Goal: Task Accomplishment & Management: Complete application form

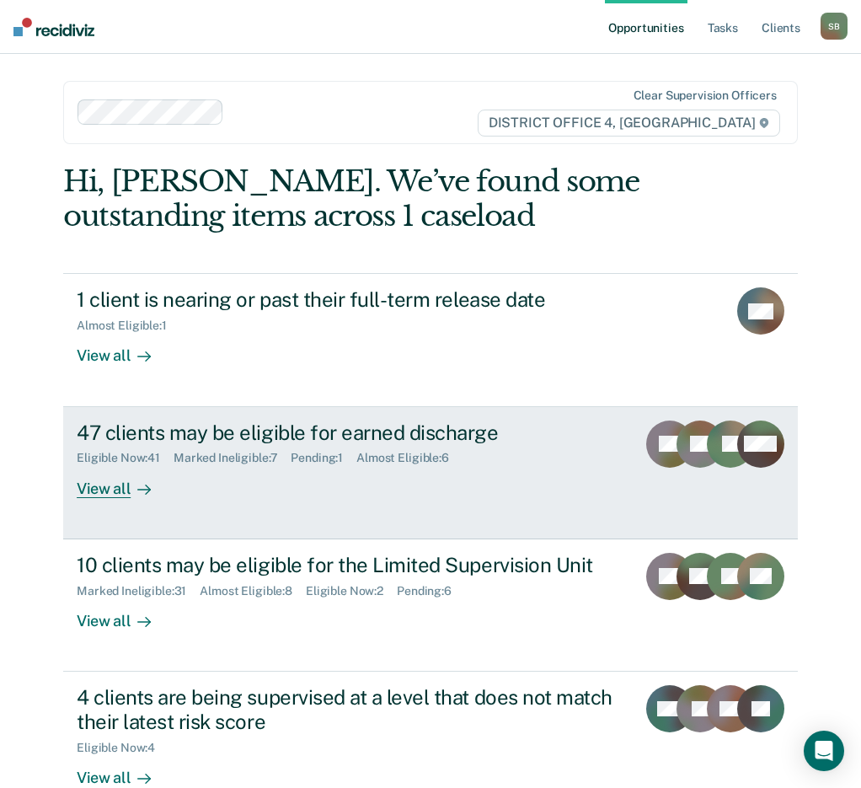
click at [270, 439] on div "47 clients may be eligible for earned discharge" at bounding box center [350, 432] width 546 height 24
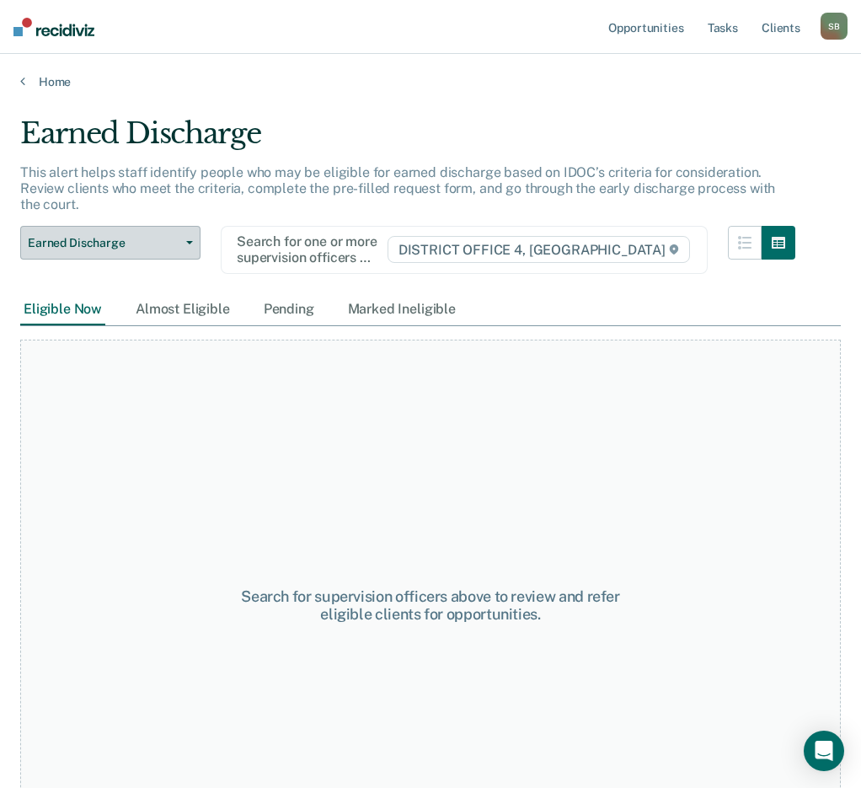
click at [99, 236] on span "Earned Discharge" at bounding box center [104, 243] width 152 height 14
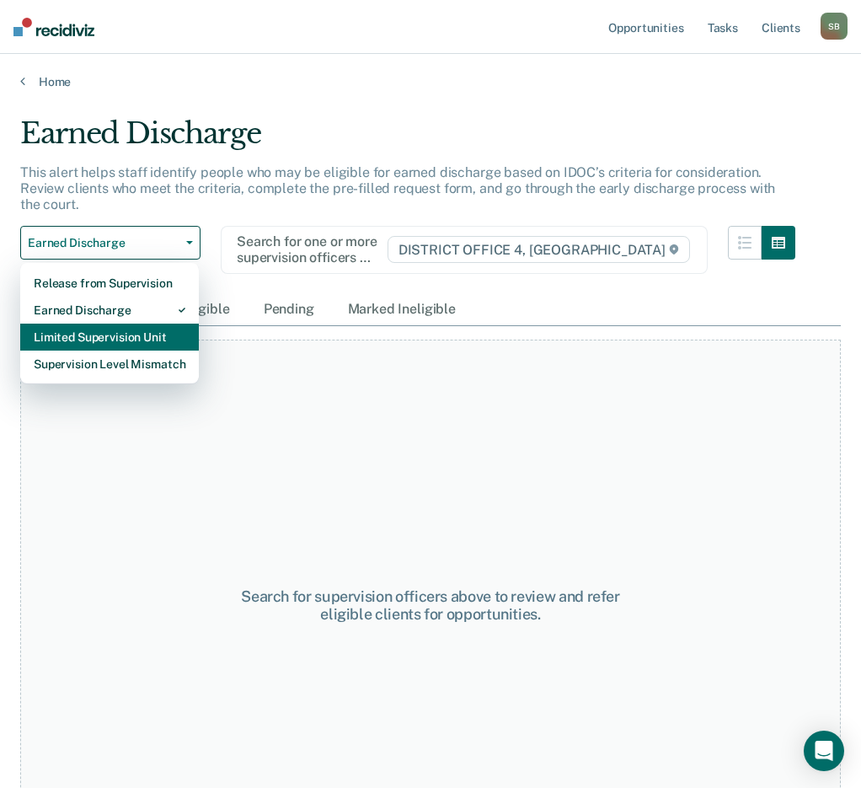
click at [159, 323] on div "Limited Supervision Unit" at bounding box center [110, 336] width 152 height 27
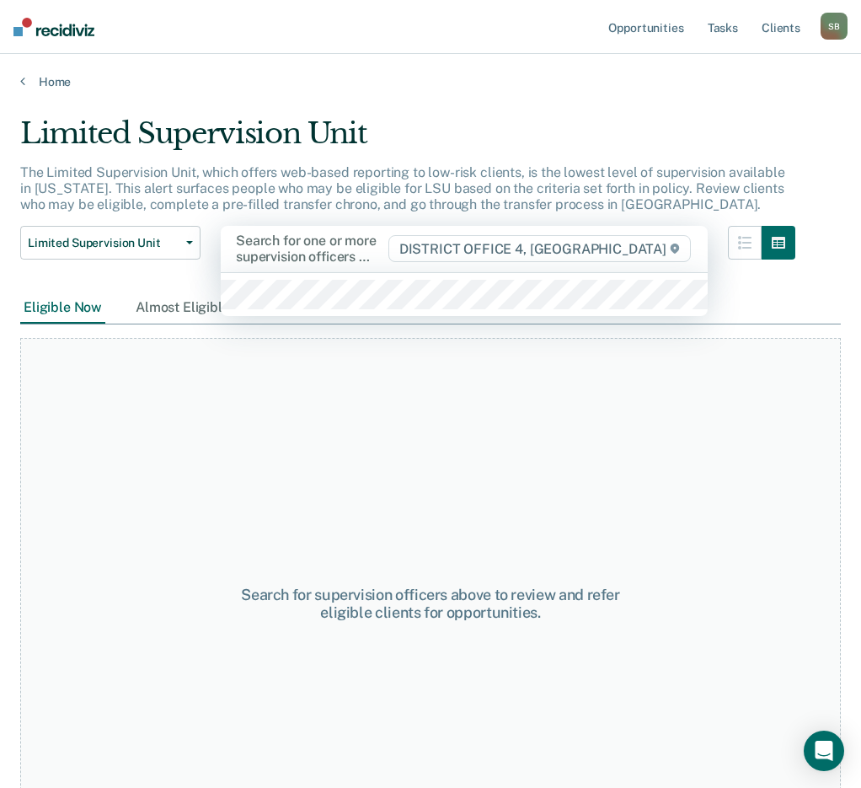
click at [385, 243] on div at bounding box center [311, 248] width 151 height 19
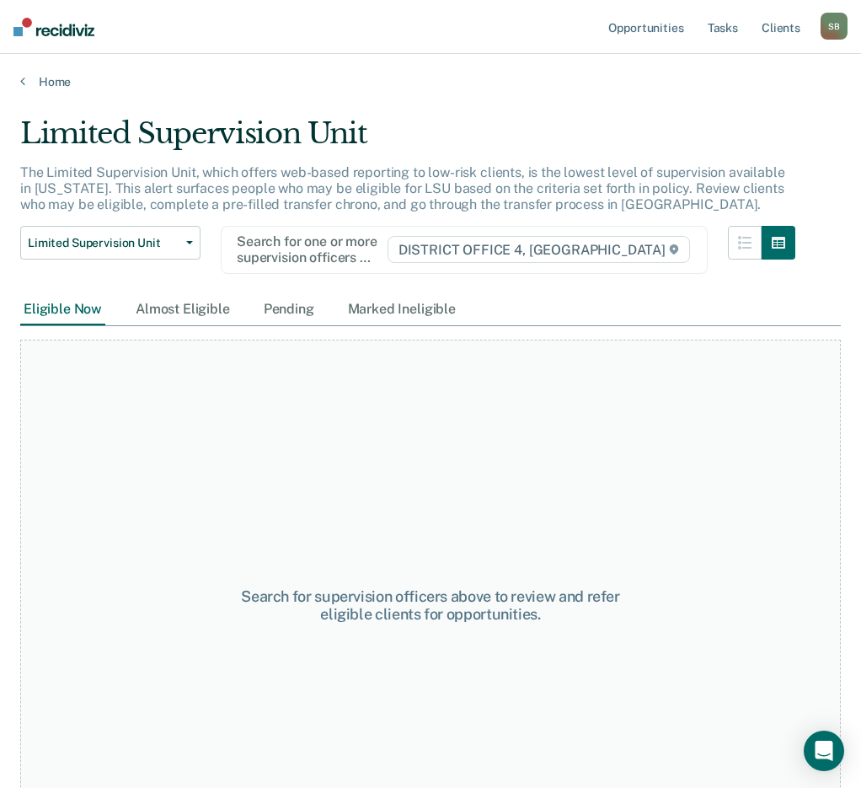
click at [457, 103] on main "Limited Supervision Unit The Limited Supervision Unit, which offers web-based r…" at bounding box center [430, 435] width 861 height 693
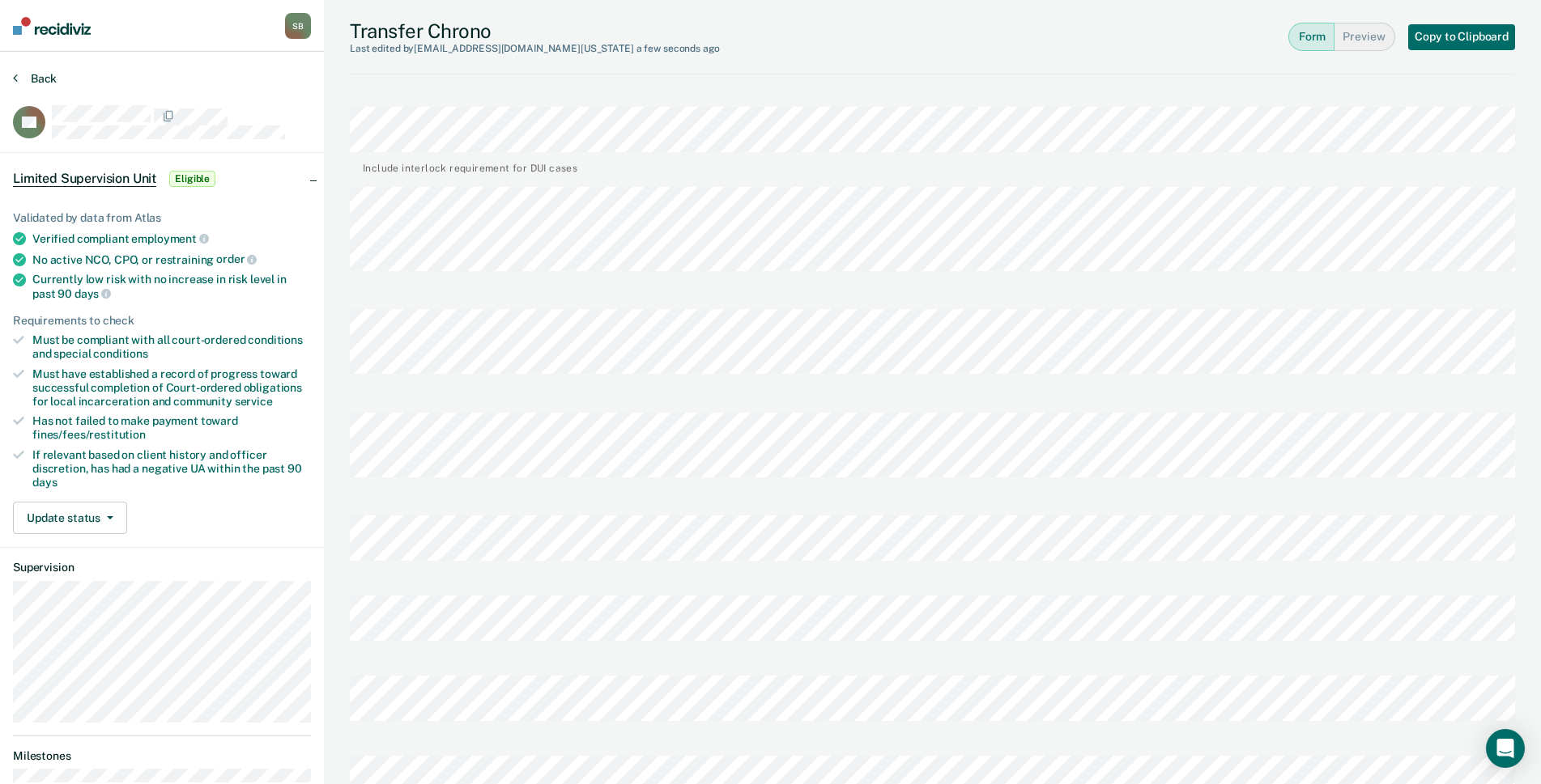
click at [19, 82] on button "Back" at bounding box center [34, 78] width 43 height 14
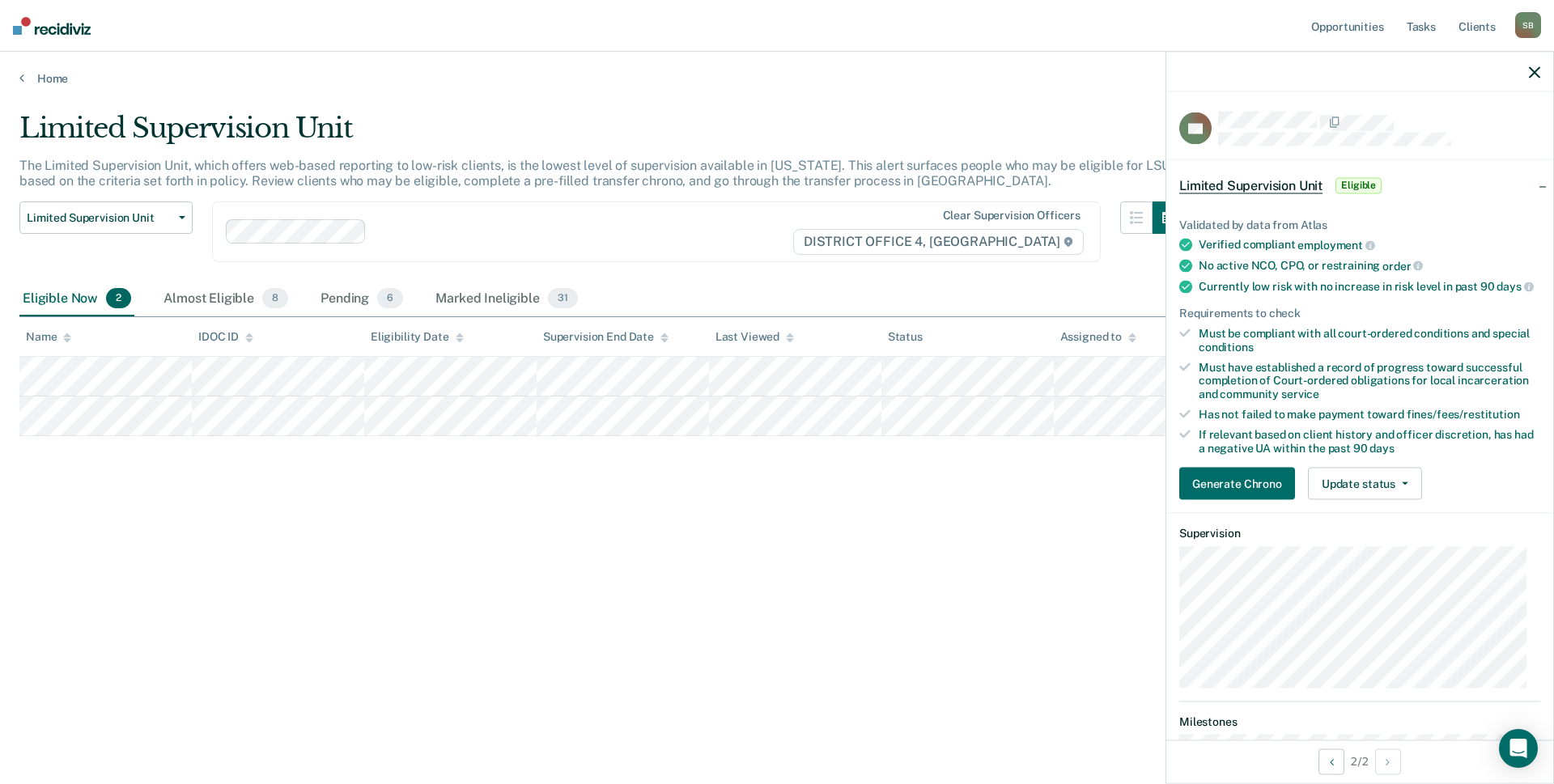
click at [1337, 513] on div "Validated by data from Atlas Verified compliant employment No active NCO, CPO, …" at bounding box center [1360, 353] width 387 height 321
click at [1344, 499] on button "Update status" at bounding box center [1365, 484] width 114 height 33
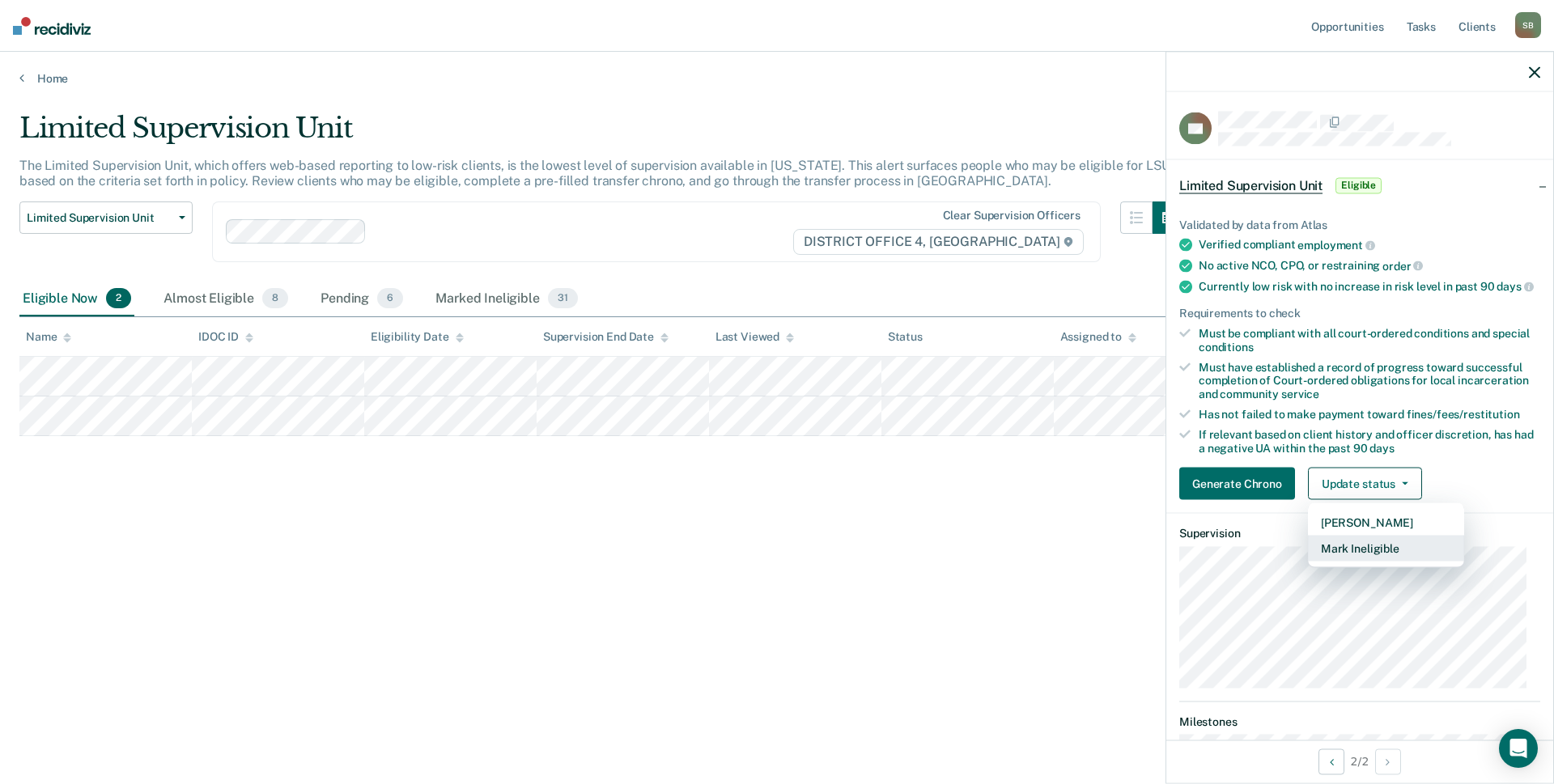
click at [1368, 558] on button "Mark Ineligible" at bounding box center [1386, 549] width 157 height 26
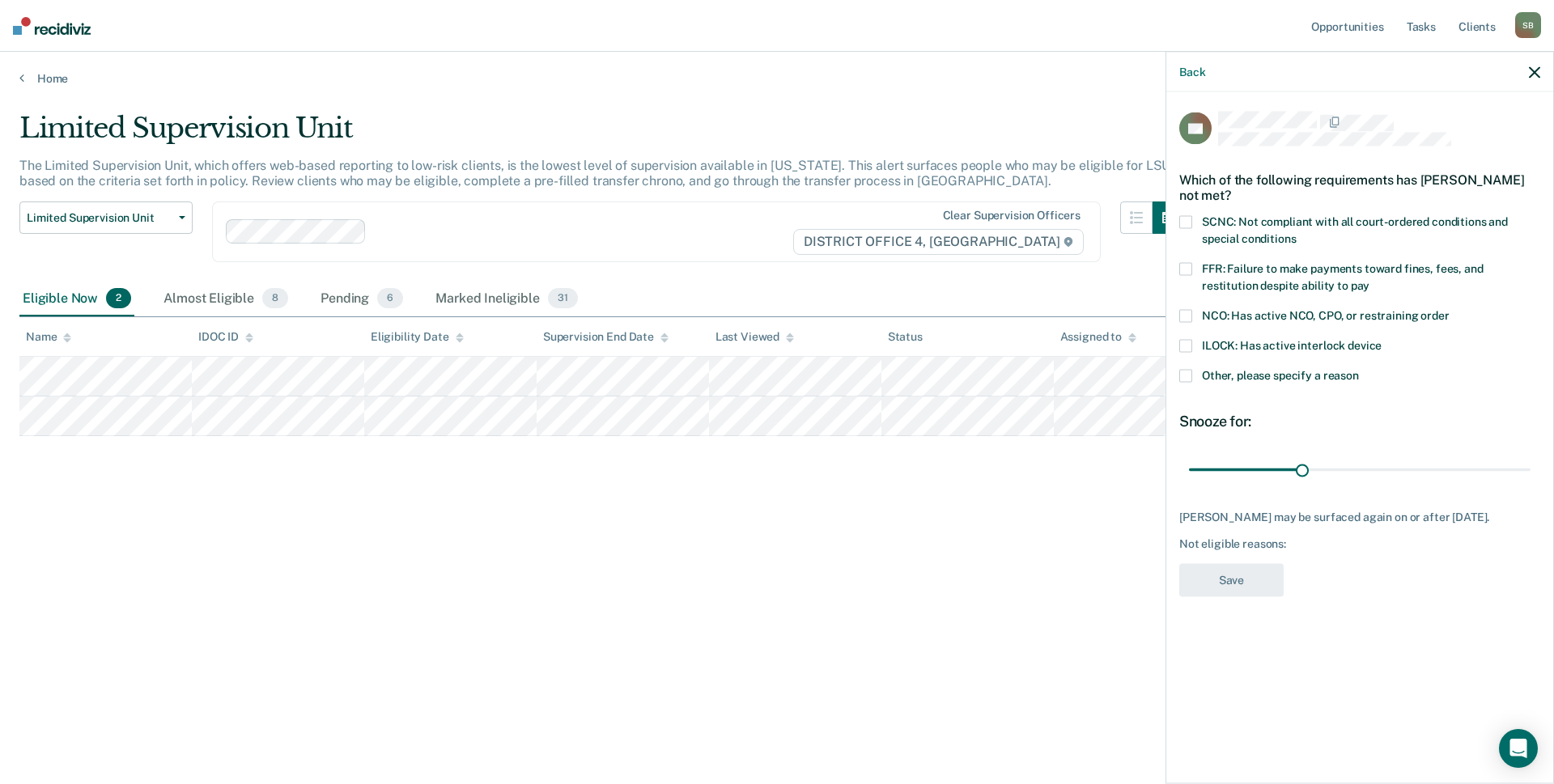
click at [1221, 270] on span "FFR: Failure to make payments toward fines, fees, and restitution despite abili…" at bounding box center [1343, 277] width 282 height 30
drag, startPoint x: 1306, startPoint y: 468, endPoint x: 1540, endPoint y: 475, distance: 234.1
type input "90"
click at [1531, 472] on input "range" at bounding box center [1359, 469] width 341 height 28
click at [1222, 574] on button "Save" at bounding box center [1231, 580] width 105 height 34
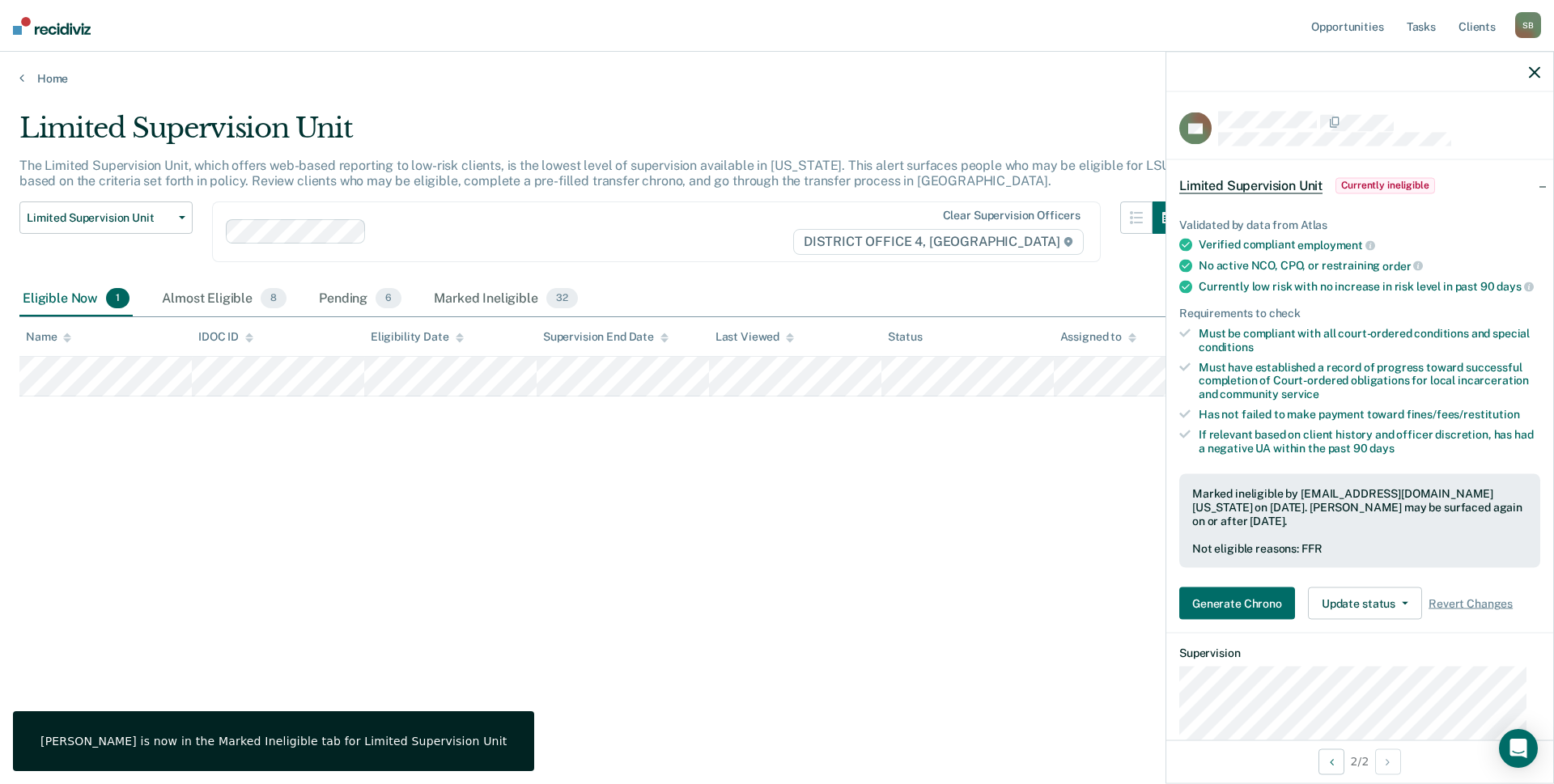
click at [1001, 108] on main "Limited Supervision Unit The Limited Supervision Unit, which offers web-based r…" at bounding box center [777, 432] width 1554 height 694
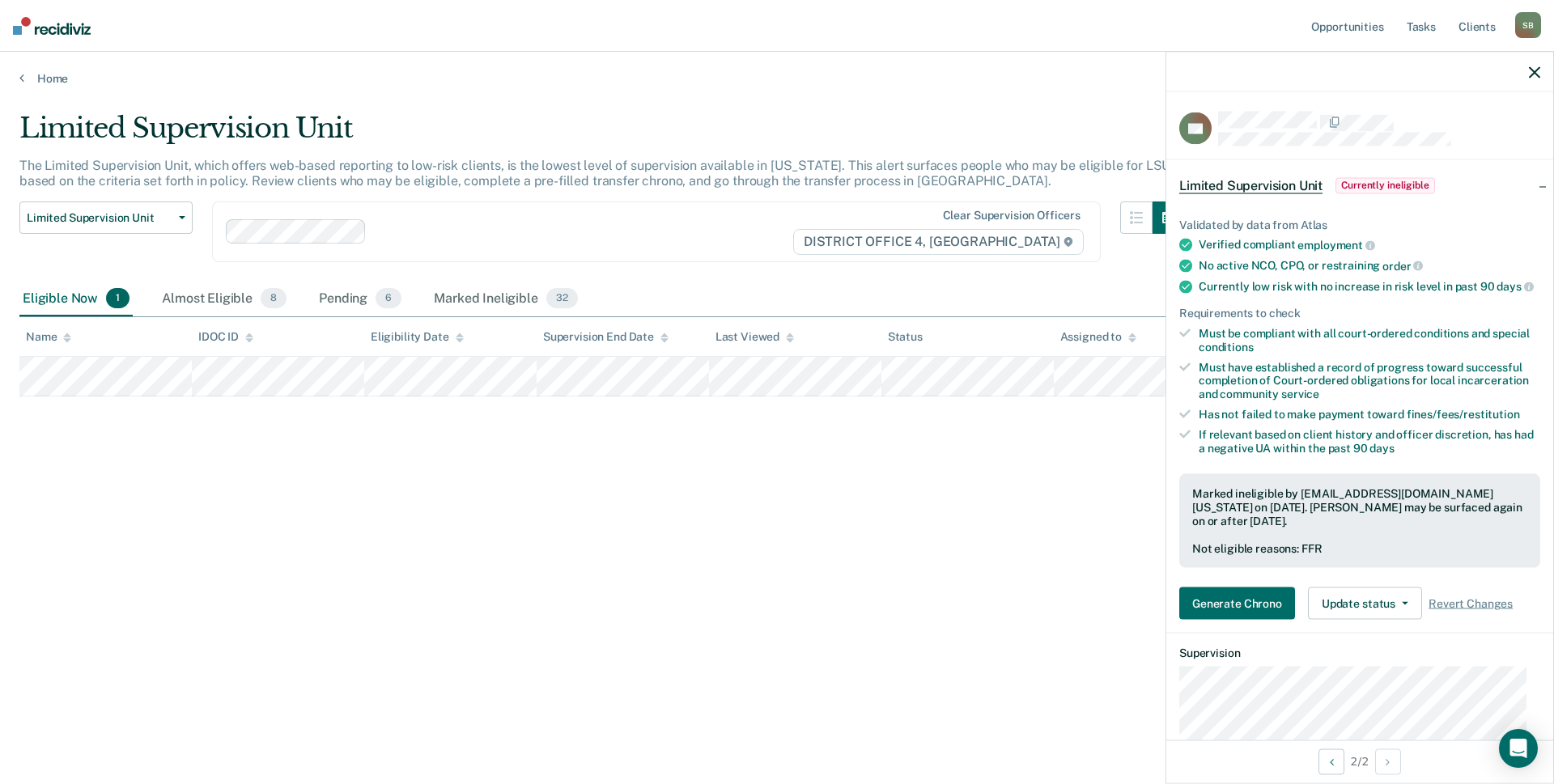
click at [85, 302] on div "Eligible Now 1" at bounding box center [76, 299] width 113 height 36
click at [228, 294] on div "Almost Eligible 8" at bounding box center [224, 299] width 131 height 36
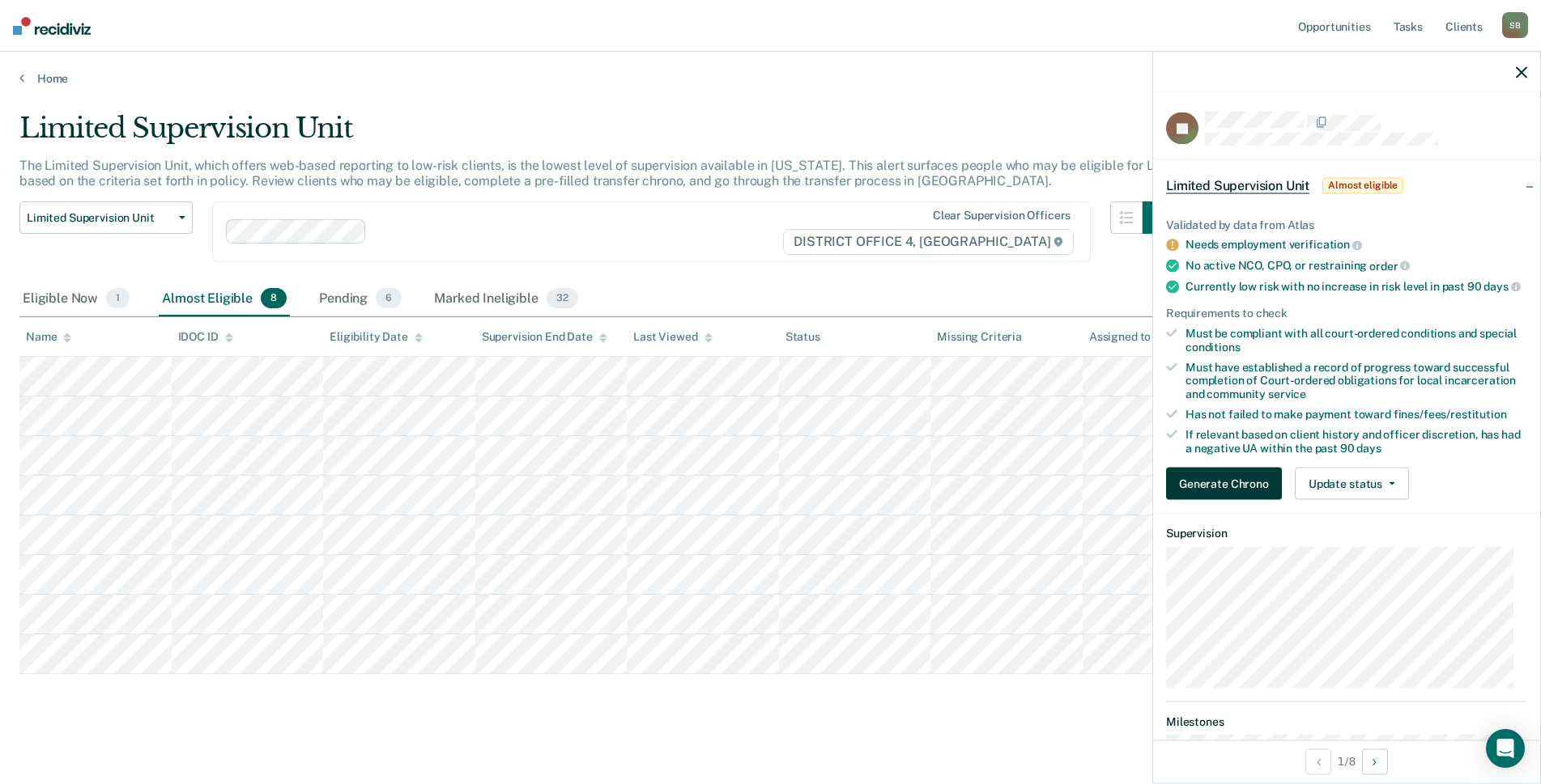
click at [1265, 501] on button "Generate Chrono" at bounding box center [1224, 484] width 115 height 33
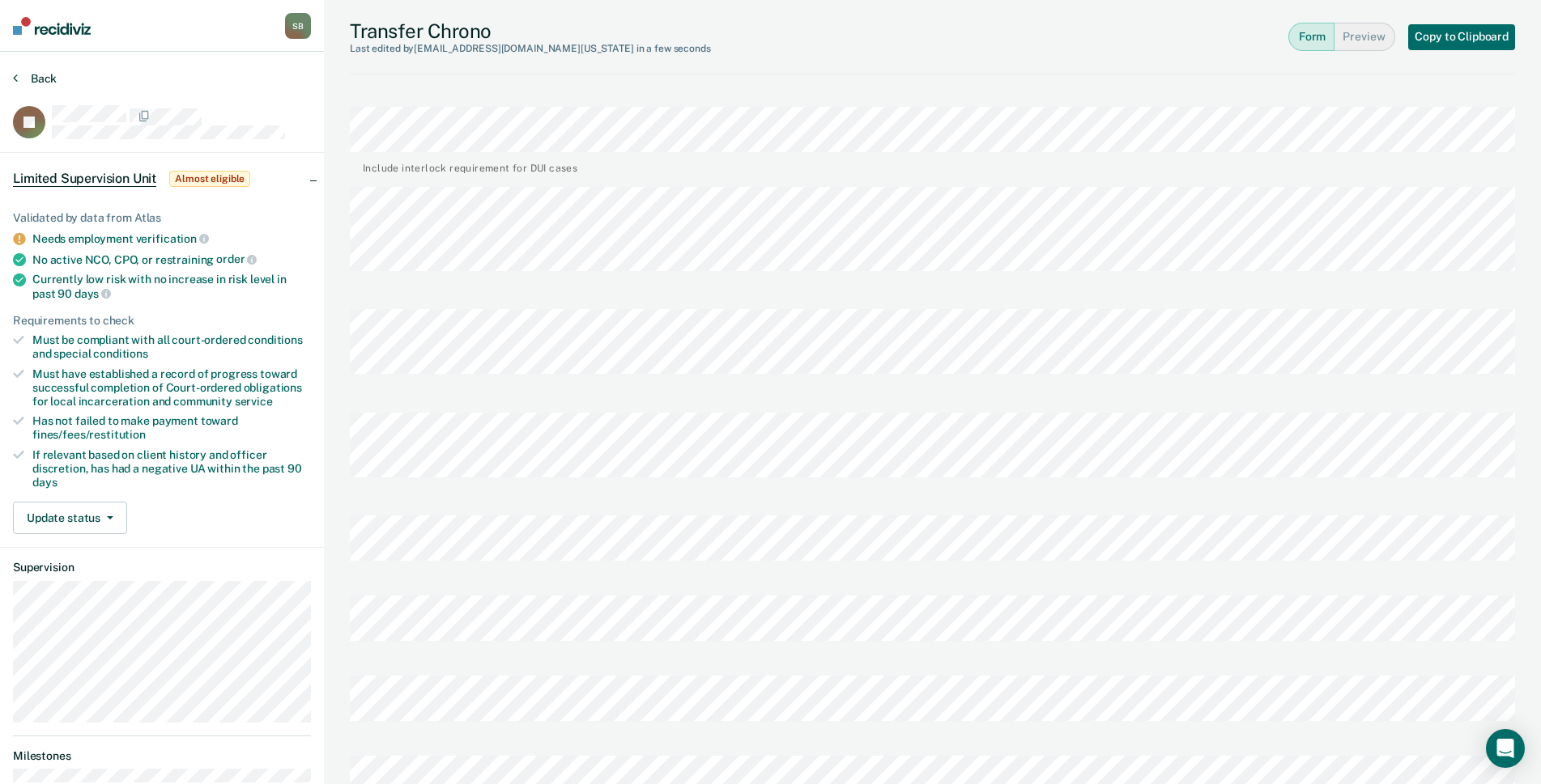
click at [17, 75] on icon at bounding box center [14, 77] width 5 height 12
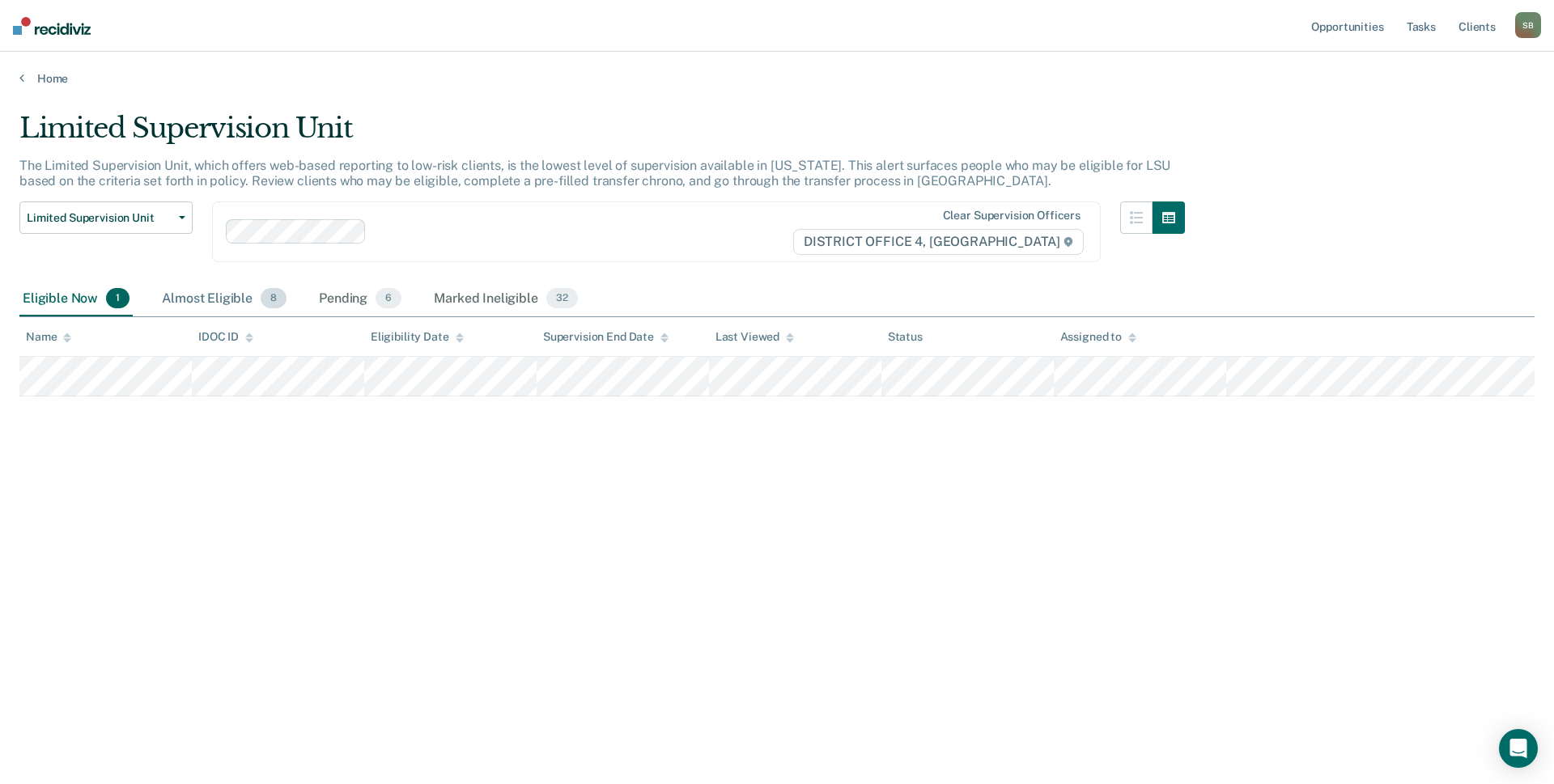
click at [188, 299] on div "Almost Eligible 8" at bounding box center [224, 299] width 131 height 36
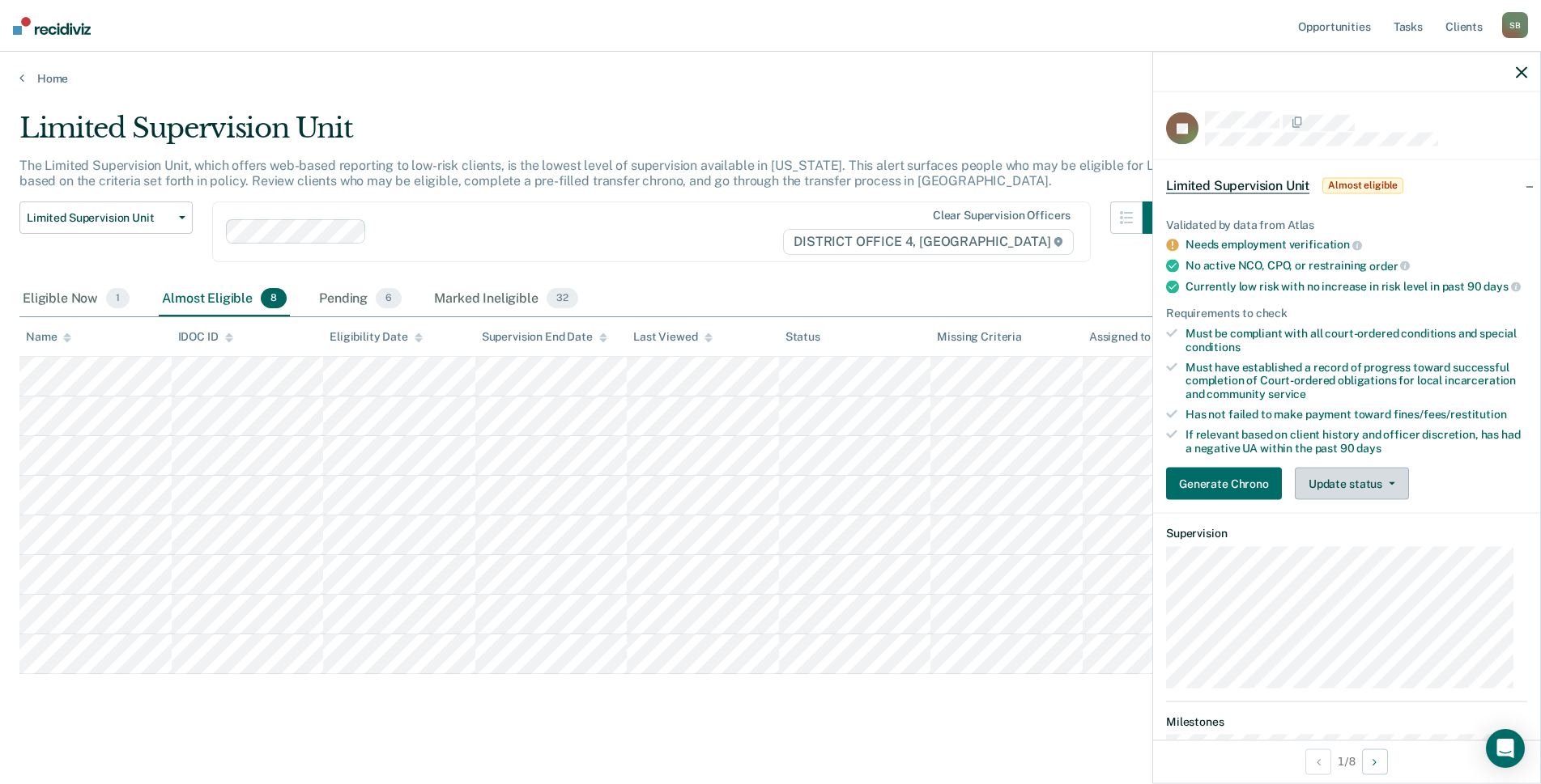
click at [1355, 497] on button "Update status" at bounding box center [1352, 484] width 114 height 33
click at [1384, 557] on button "Mark Ineligible" at bounding box center [1373, 549] width 157 height 26
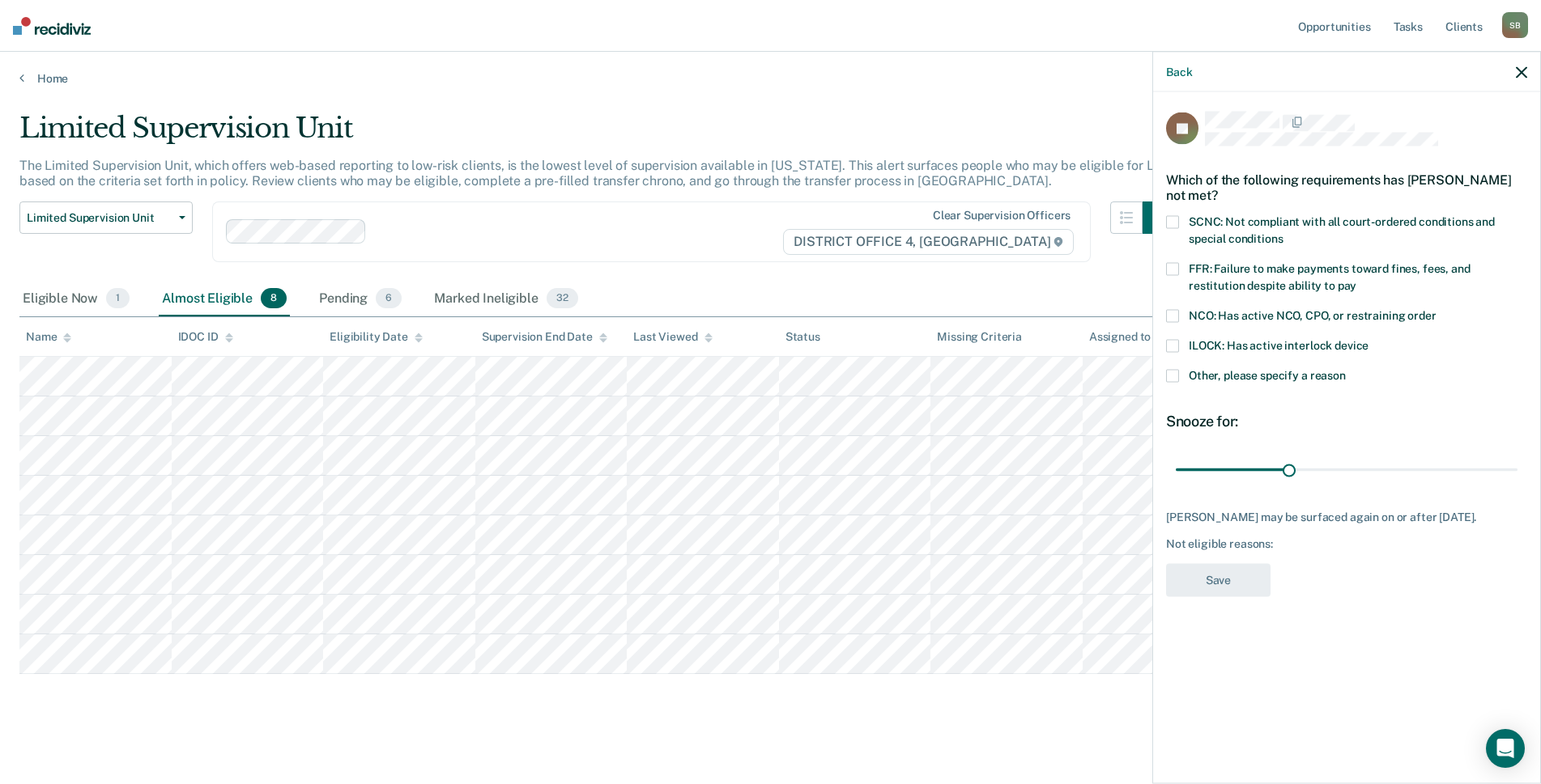
click at [1247, 225] on span "SCNC: Not compliant with all court-ordered conditions and special conditions" at bounding box center [1342, 230] width 306 height 30
drag, startPoint x: 1288, startPoint y: 472, endPoint x: 1537, endPoint y: 467, distance: 249.1
type input "90"
click at [1518, 467] on input "range" at bounding box center [1346, 469] width 341 height 28
click at [1258, 559] on div "JS Which of the following requirements has [PERSON_NAME] not met? SCNC: Not com…" at bounding box center [1347, 359] width 361 height 496
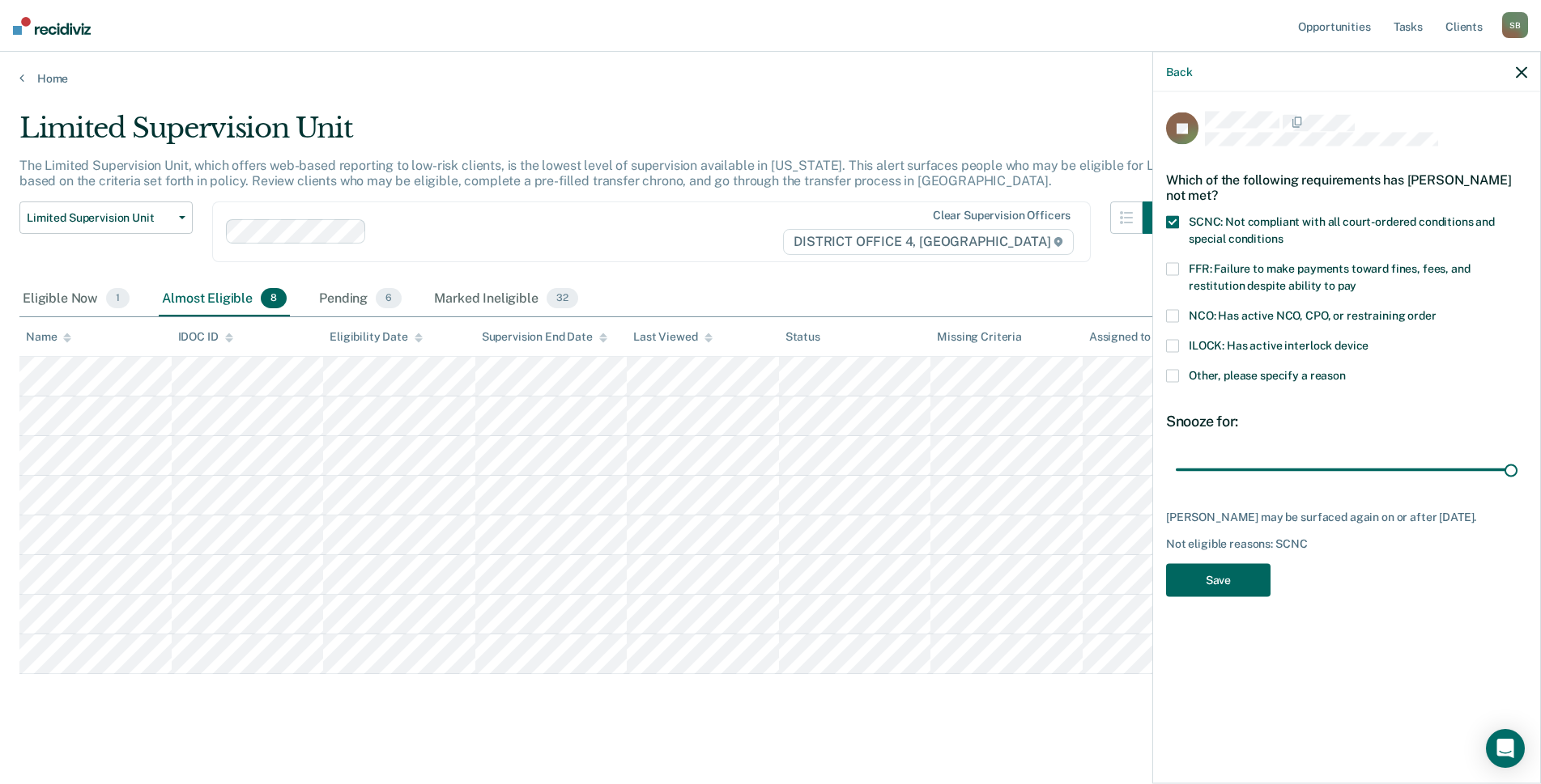
click at [1251, 575] on button "Save" at bounding box center [1218, 580] width 105 height 34
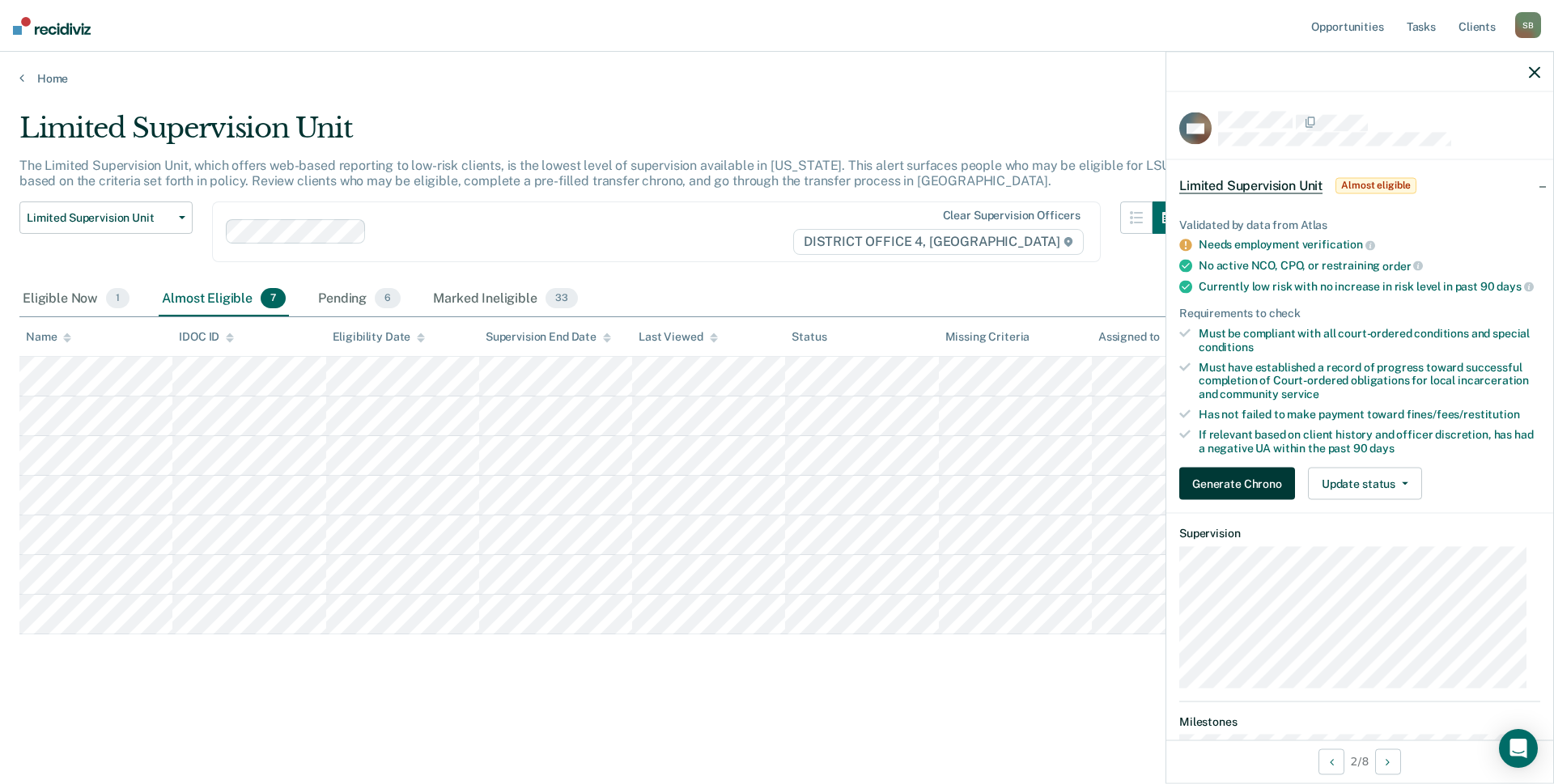
click at [1276, 495] on button "Generate Chrono" at bounding box center [1237, 484] width 115 height 33
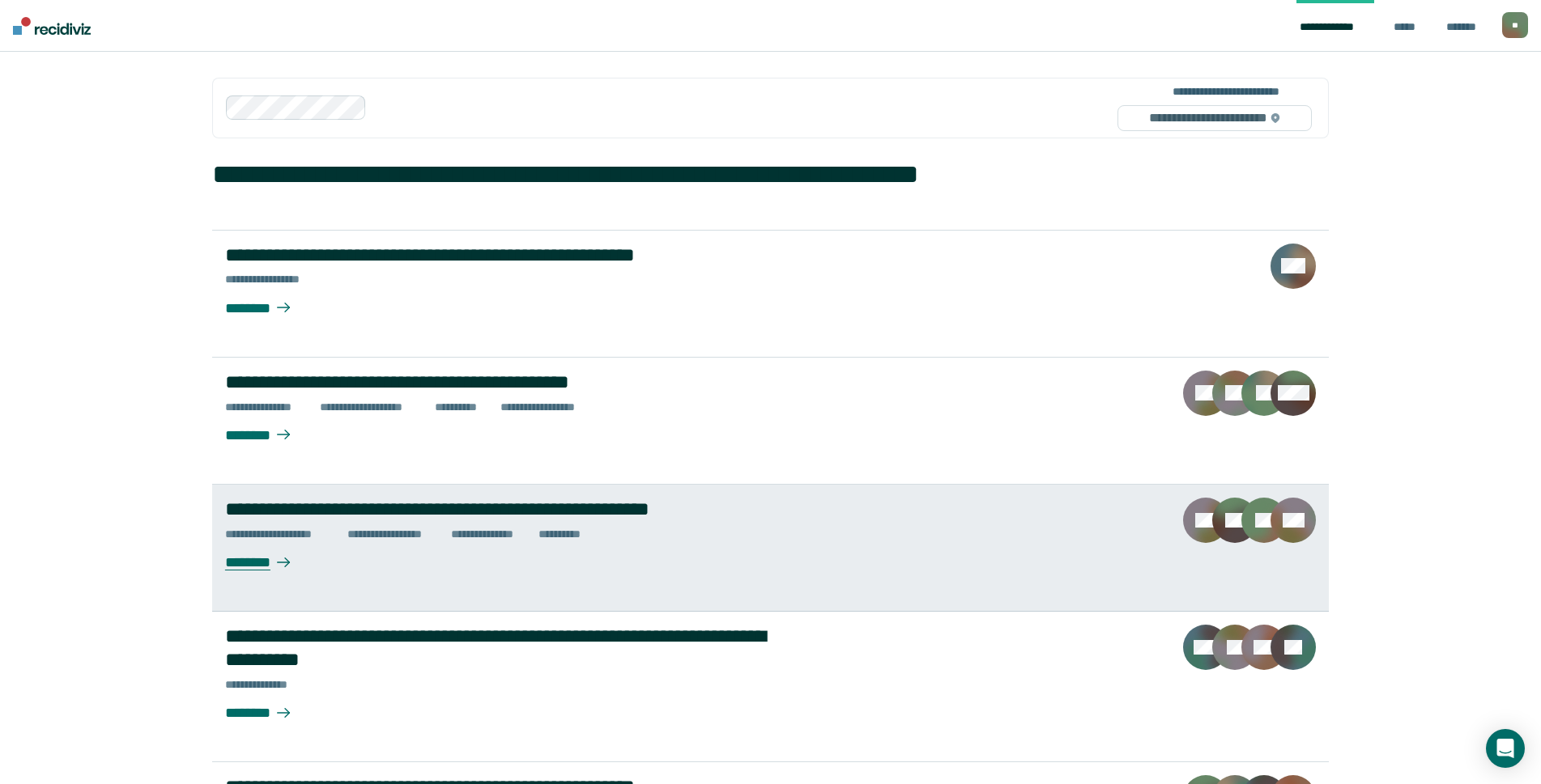
click at [389, 511] on div "**********" at bounding box center [509, 509] width 568 height 23
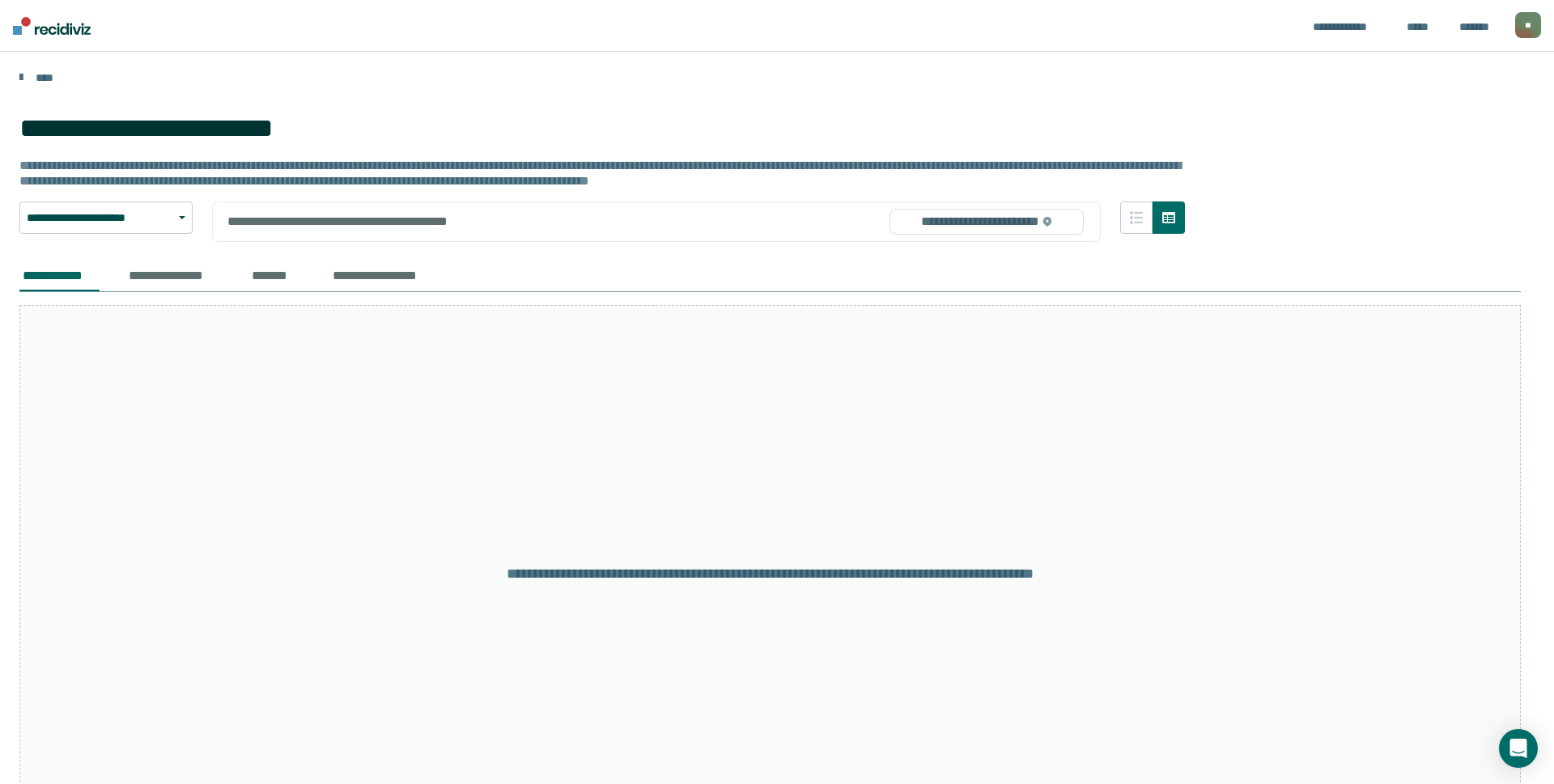
click at [185, 261] on div "**********" at bounding box center [106, 232] width 173 height 60
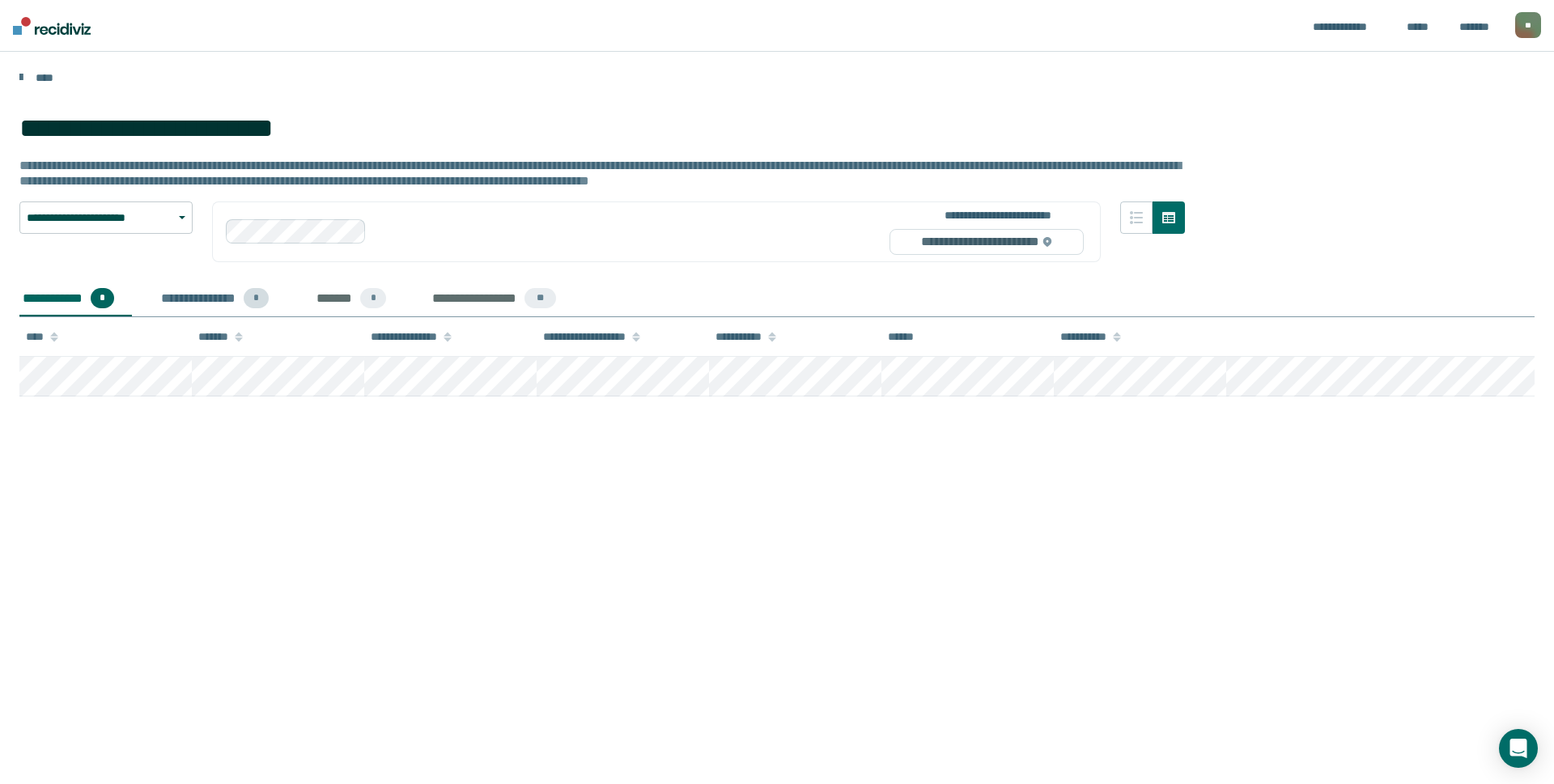
click at [179, 302] on div "**********" at bounding box center [223, 299] width 131 height 36
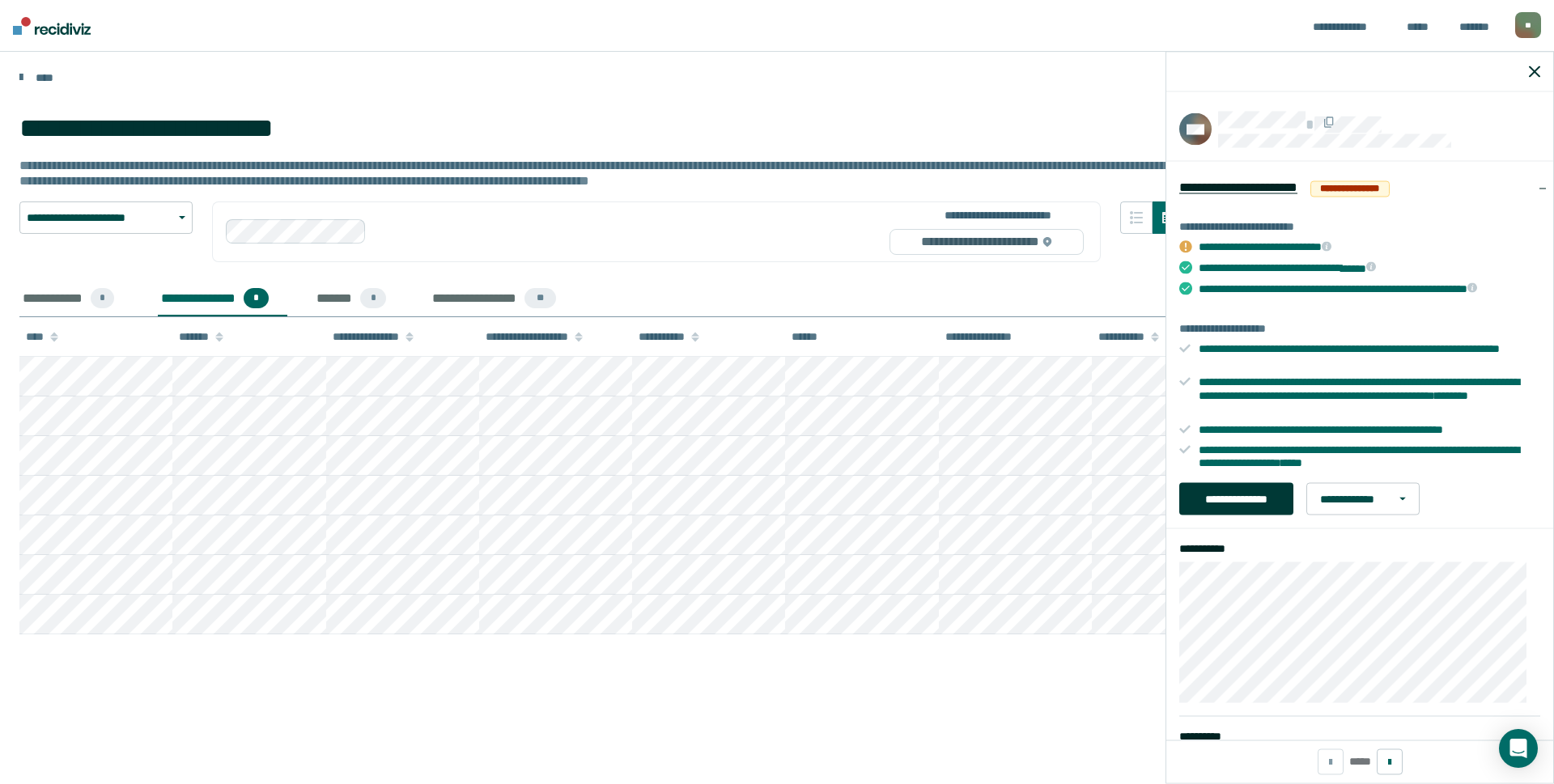
click at [1254, 506] on button "**********" at bounding box center [1236, 500] width 114 height 33
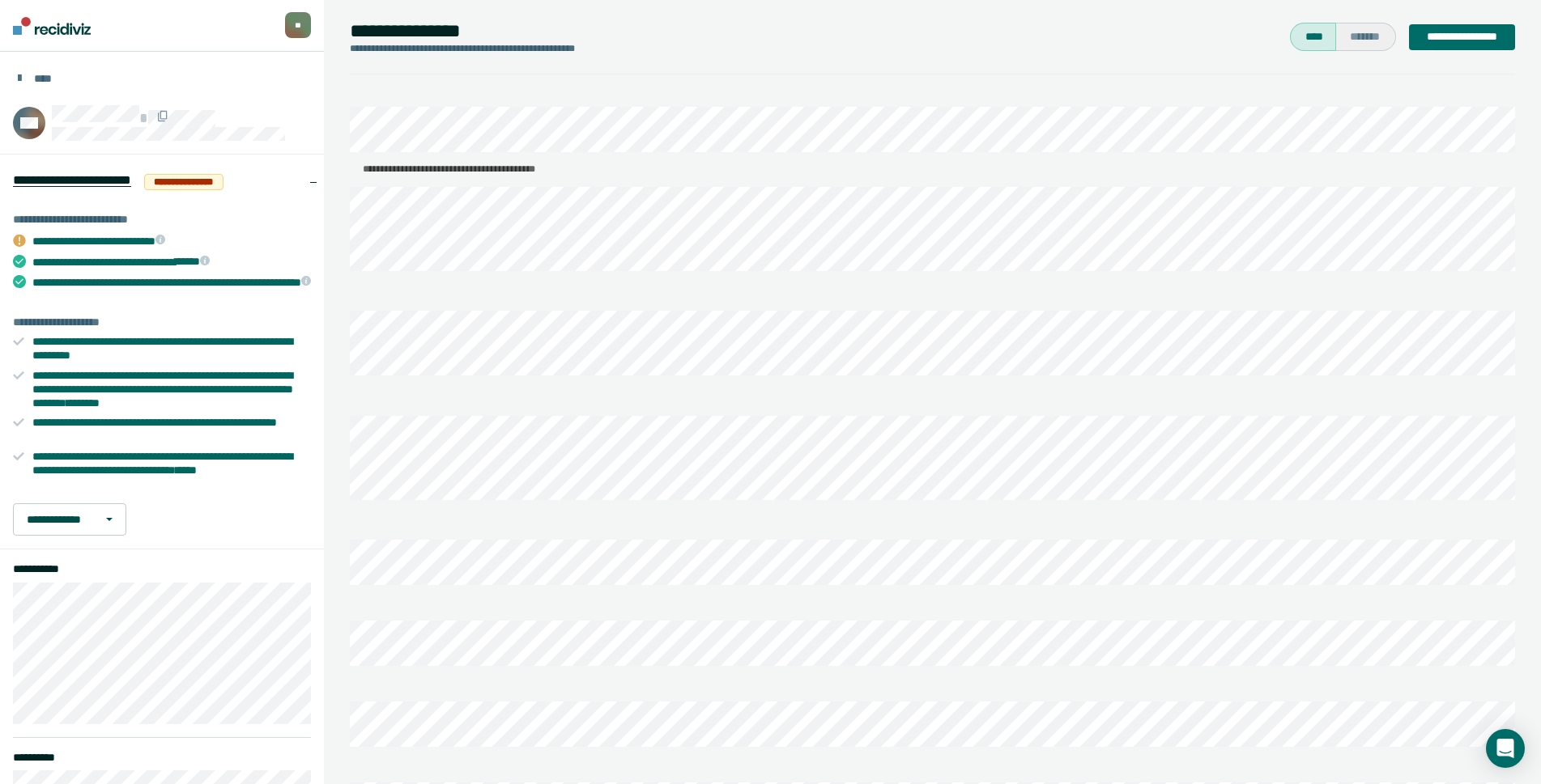
click at [588, 753] on div at bounding box center [932, 761] width 1165 height 16
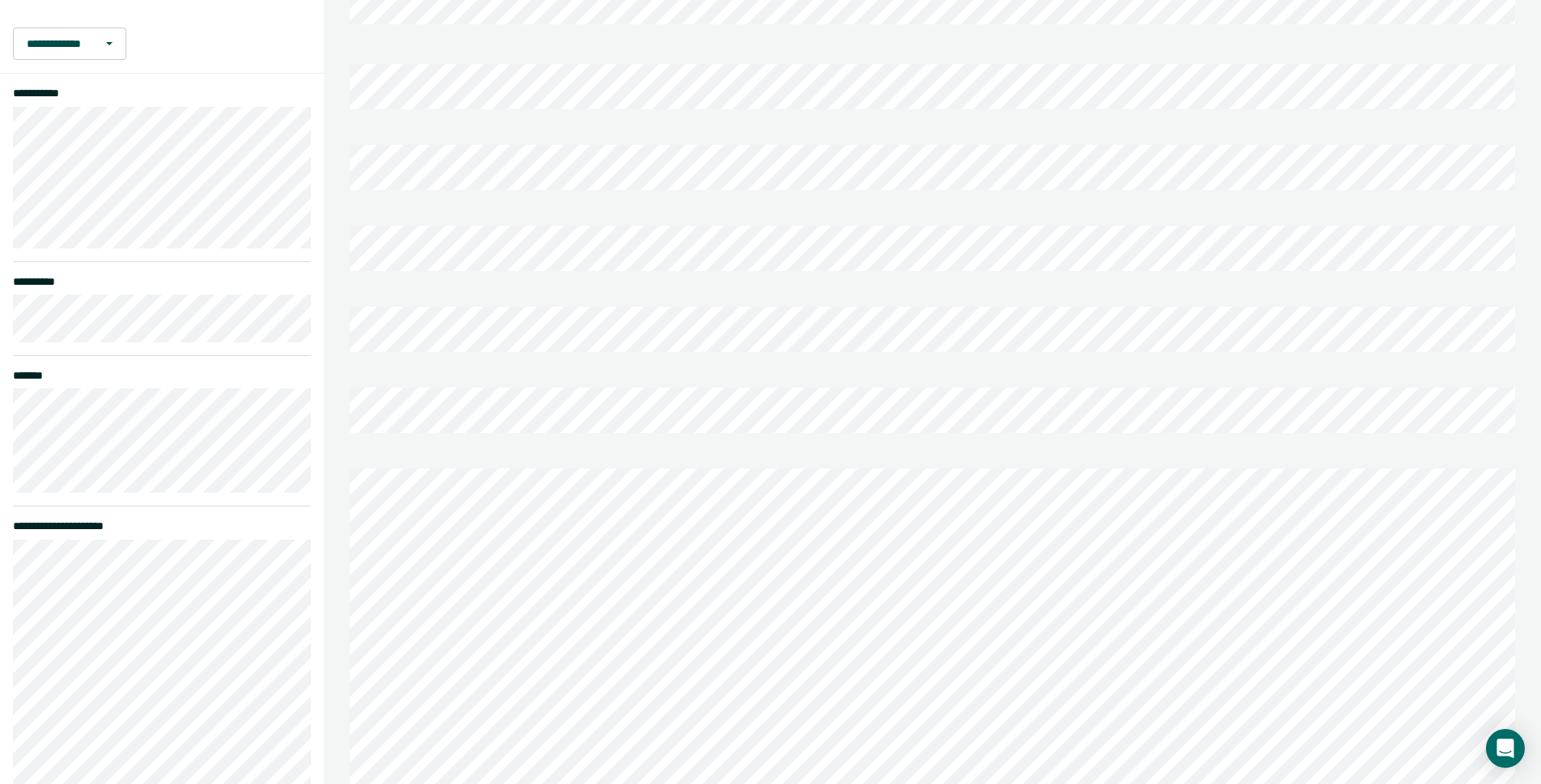
scroll to position [485, 0]
